Goal: Transaction & Acquisition: Obtain resource

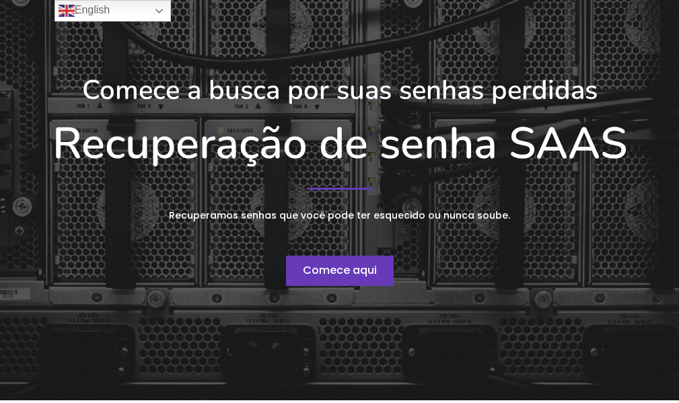
scroll to position [134, 0]
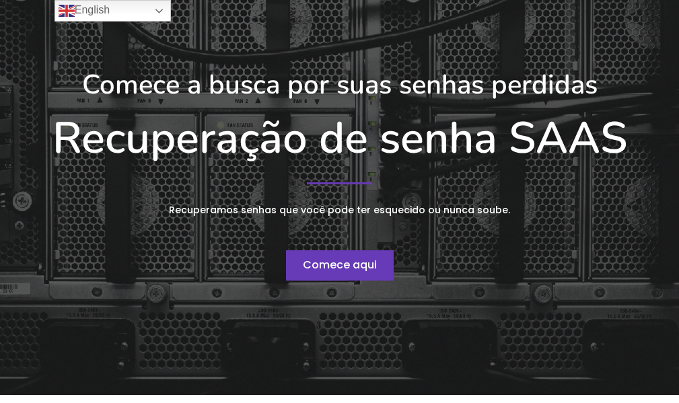
click at [342, 272] on font "Comece aqui" at bounding box center [340, 264] width 74 height 15
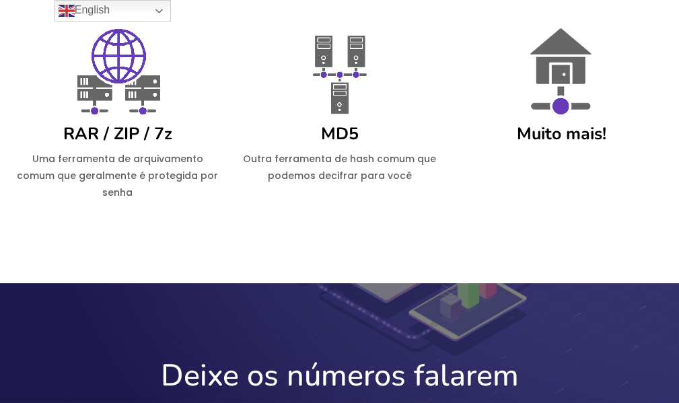
scroll to position [941, 0]
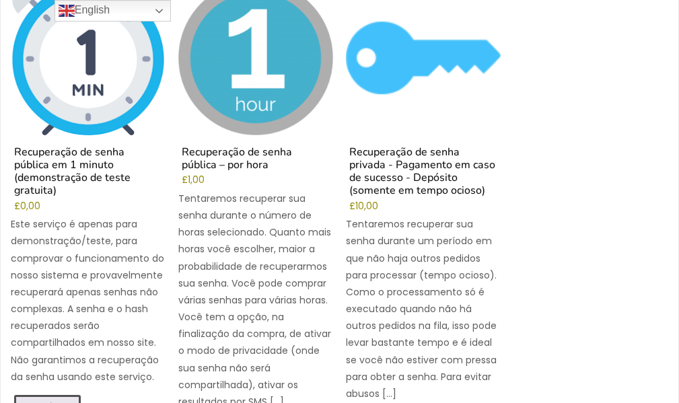
scroll to position [269, 0]
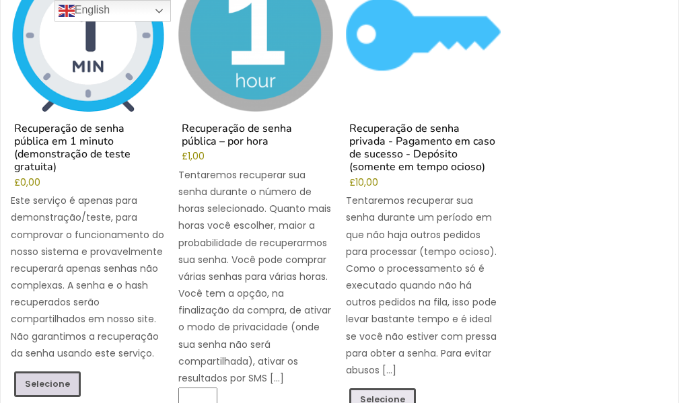
click at [55, 378] on font "Selecione" at bounding box center [47, 383] width 45 height 11
